Goal: Information Seeking & Learning: Learn about a topic

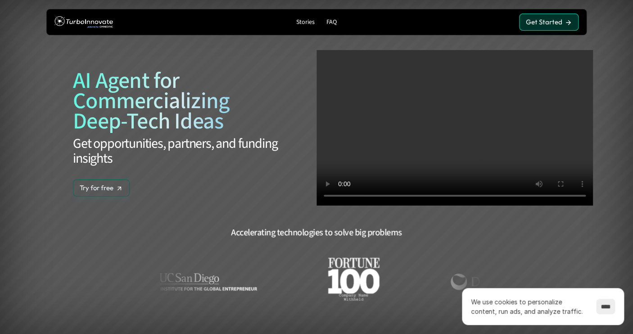
click at [546, 26] on link "Get Started Get Started" at bounding box center [548, 22] width 59 height 17
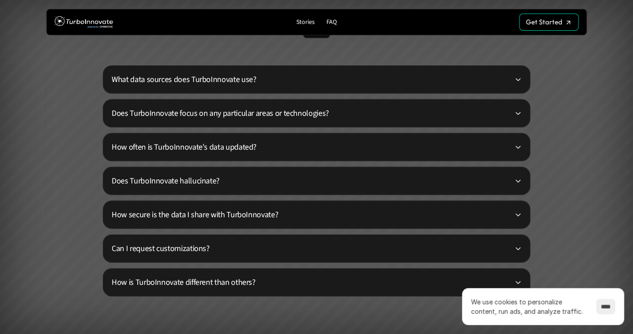
scroll to position [2139, 0]
click at [262, 181] on p "Does TurboInnovate hallucinate?" at bounding box center [313, 181] width 402 height 12
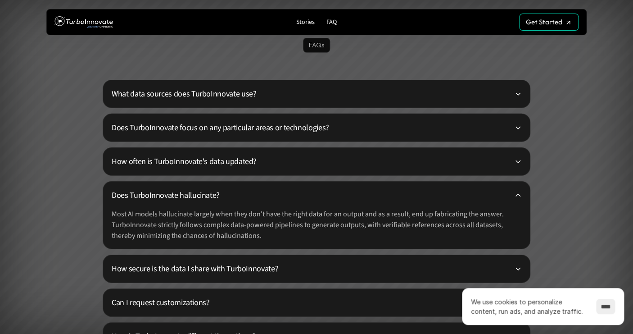
scroll to position [2125, 0]
click at [263, 167] on p "How often is TurboInnovate's data updated?" at bounding box center [313, 162] width 402 height 12
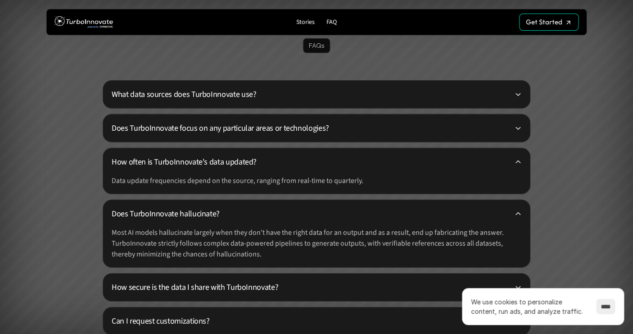
click at [270, 134] on p "Does TurboInnovate focus on any particular areas or technologies?" at bounding box center [313, 128] width 402 height 12
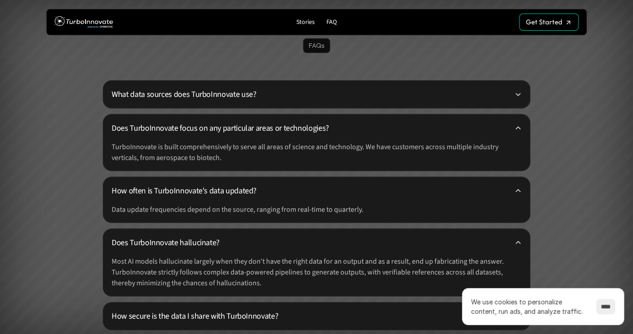
click at [270, 113] on div "What data sources does TurboInnovate use? Does TurboInnovate focus on any parti…" at bounding box center [317, 238] width 428 height 317
click at [228, 104] on div "What data sources does TurboInnovate use?" at bounding box center [317, 94] width 428 height 28
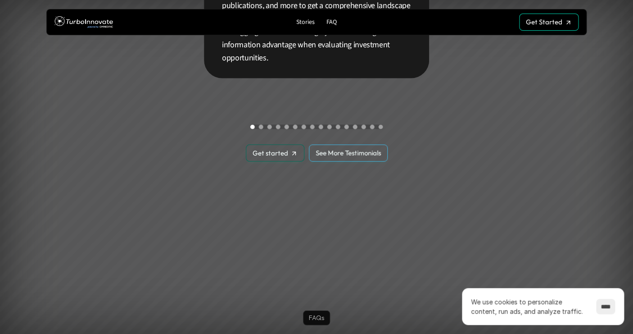
scroll to position [1809, 0]
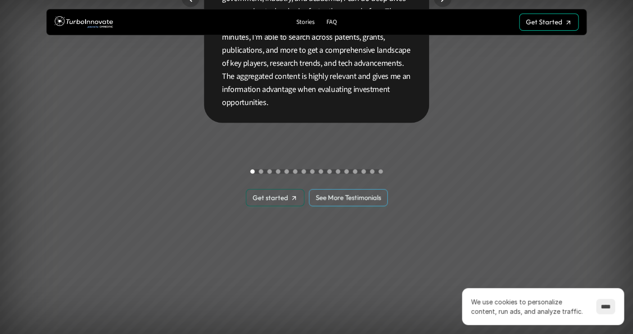
click at [289, 172] on div "Scroll to page 5" at bounding box center [286, 171] width 5 height 5
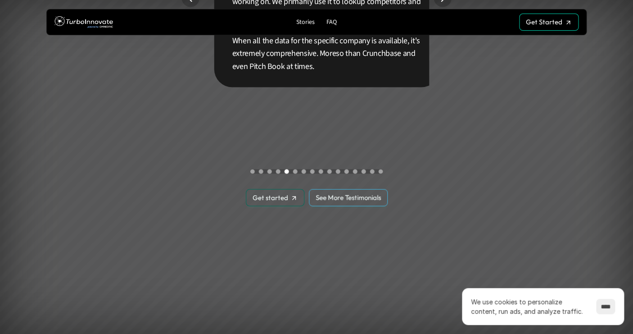
click at [284, 173] on button "Scroll to page 5" at bounding box center [286, 171] width 9 height 5
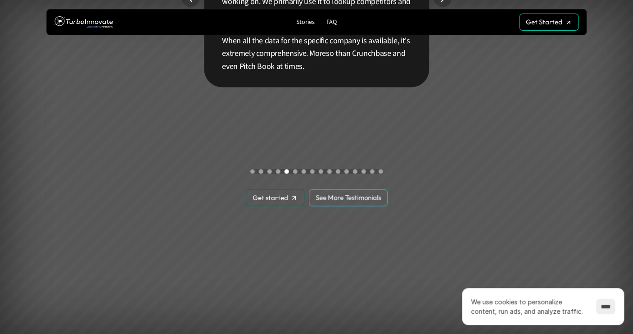
click at [331, 170] on div "Scroll to page 10" at bounding box center [329, 171] width 5 height 5
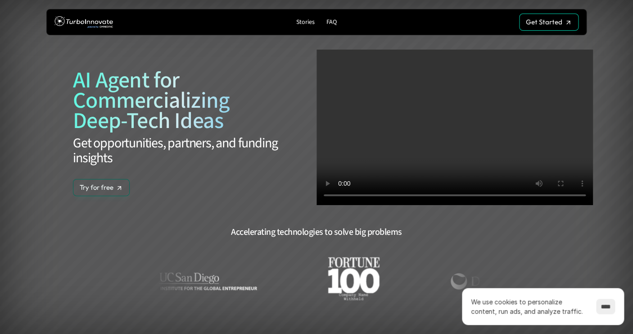
scroll to position [0, 0]
